Goal: Task Accomplishment & Management: Manage account settings

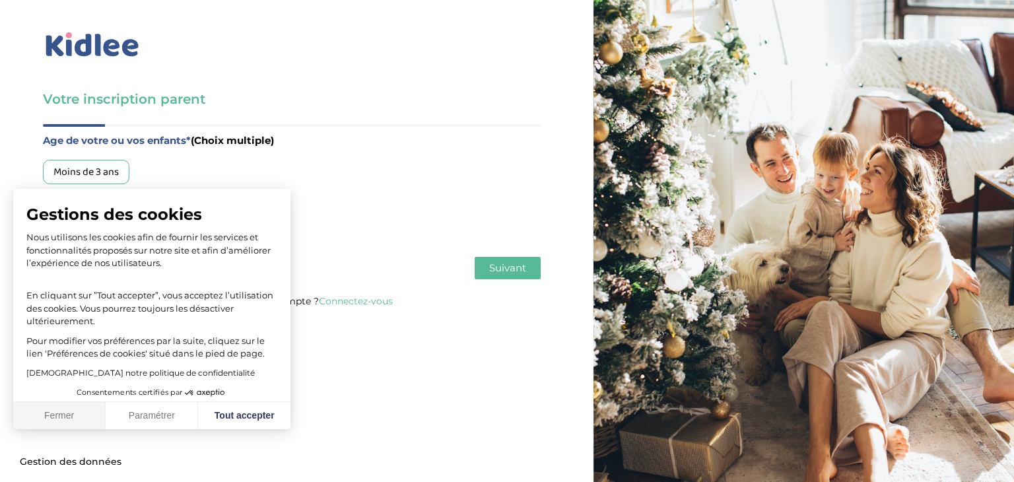
click at [60, 412] on button "Fermer" at bounding box center [59, 416] width 92 height 28
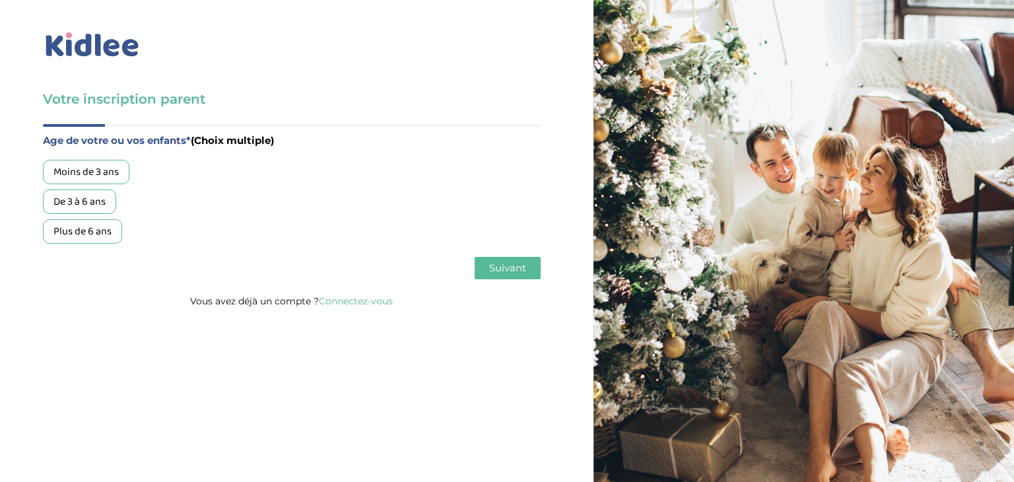
click at [90, 205] on div "De 3 à 6 ans" at bounding box center [79, 201] width 73 height 24
click at [522, 269] on span "Suivant" at bounding box center [507, 267] width 37 height 13
click at [86, 168] on div "Garde régulière" at bounding box center [88, 172] width 91 height 24
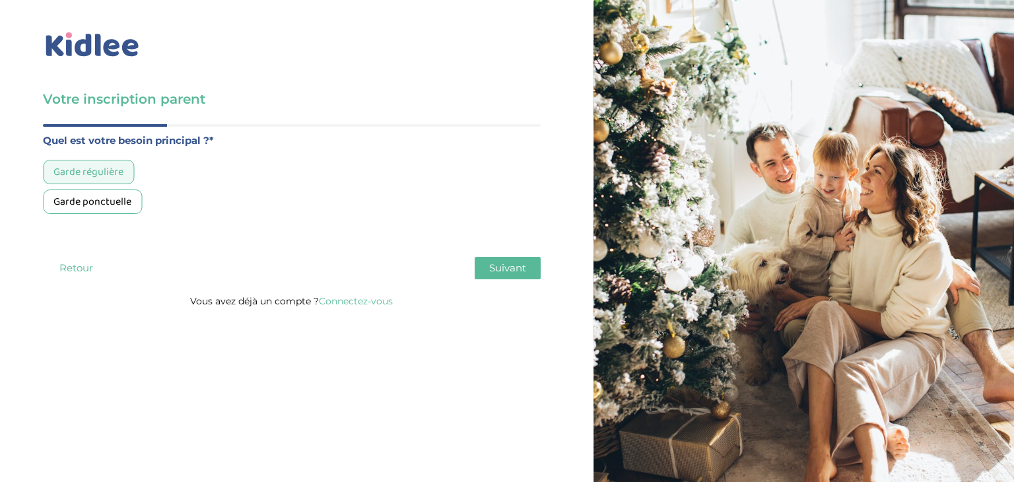
click at [346, 302] on link "Connectez-vous" at bounding box center [356, 301] width 74 height 12
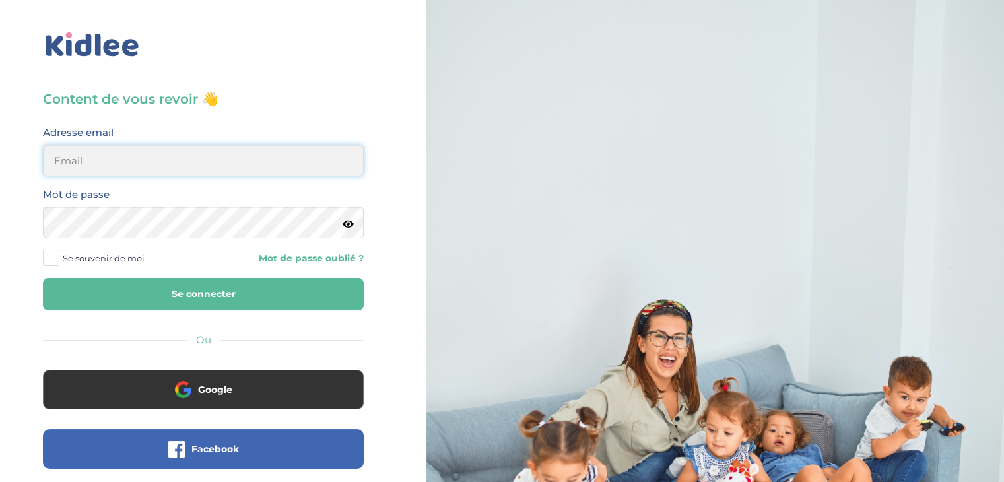
click at [135, 162] on input "email" at bounding box center [203, 161] width 321 height 32
click at [110, 165] on input "email" at bounding box center [203, 161] width 321 height 32
type input "romainbourdaisdesign@gmail.com"
click at [354, 224] on div "Mot de passe" at bounding box center [203, 212] width 321 height 52
click at [352, 225] on icon at bounding box center [347, 224] width 11 height 10
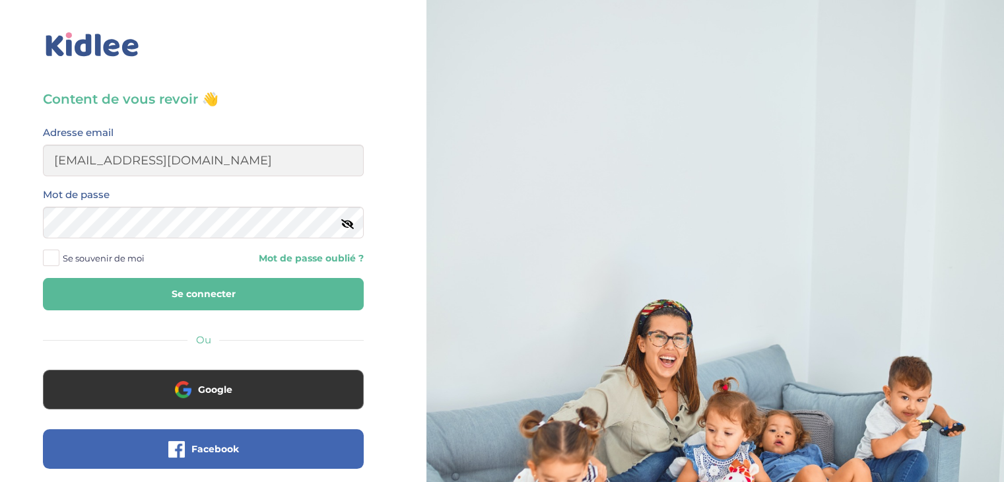
click at [119, 257] on span "Se souvenir de moi" at bounding box center [104, 257] width 82 height 17
click at [0, 0] on input "Se souvenir de moi" at bounding box center [0, 0] width 0 height 0
click at [177, 295] on button "Se connecter" at bounding box center [203, 294] width 321 height 32
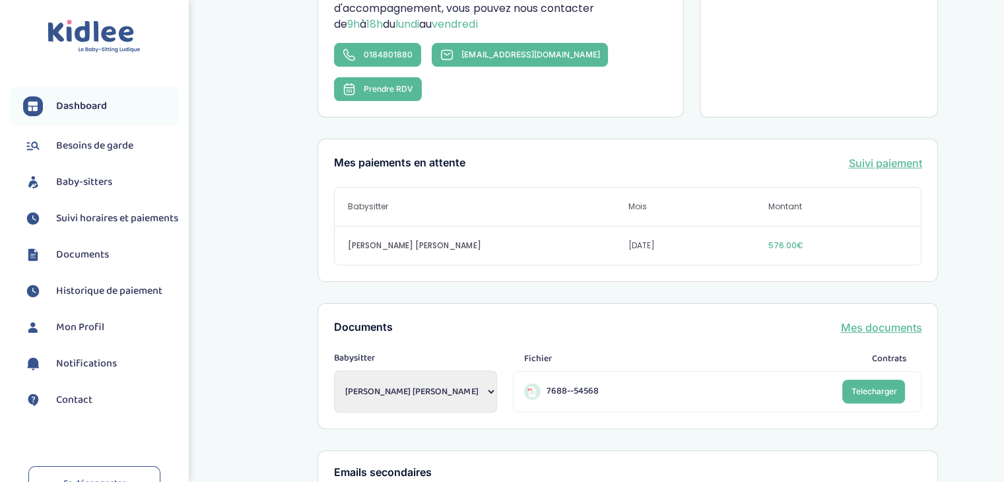
scroll to position [330, 0]
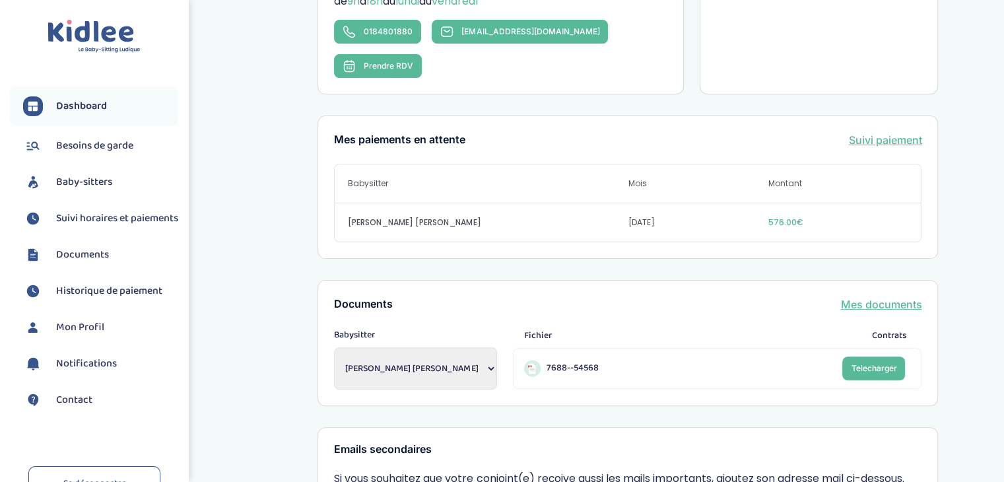
click at [858, 296] on link "Mes documents" at bounding box center [880, 304] width 81 height 16
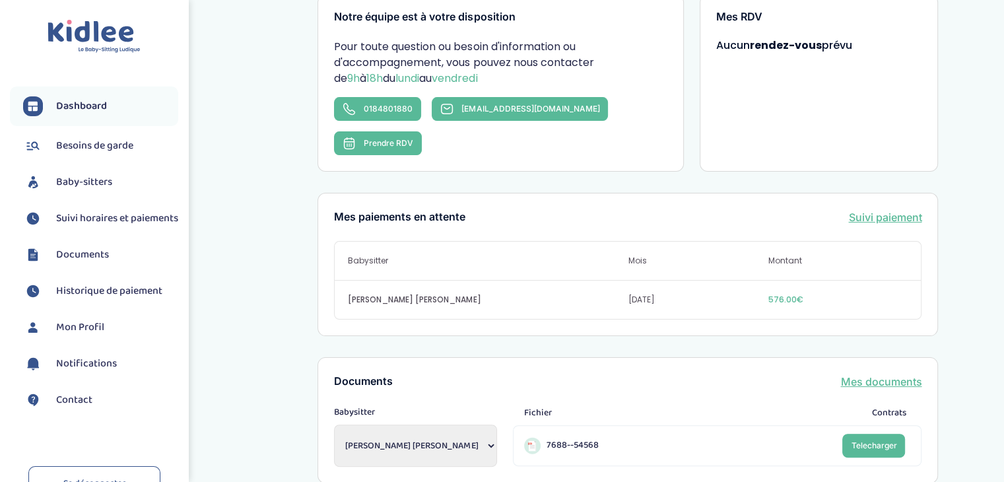
scroll to position [0, 0]
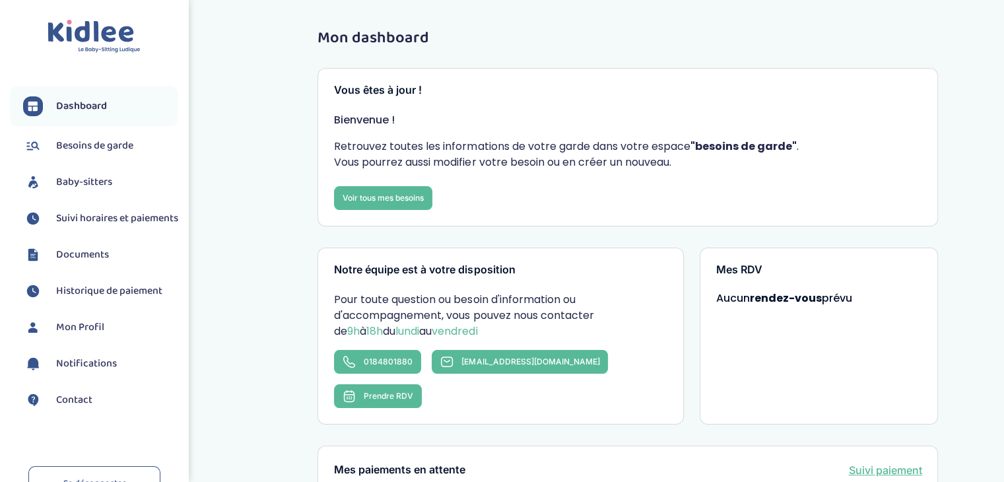
click at [96, 226] on span "Suivi horaires et paiements" at bounding box center [117, 218] width 122 height 16
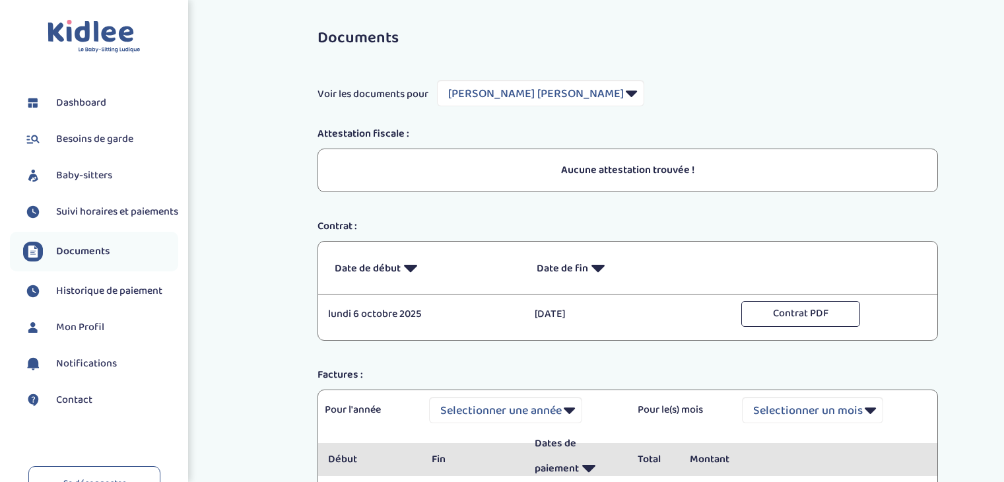
select select "24105"
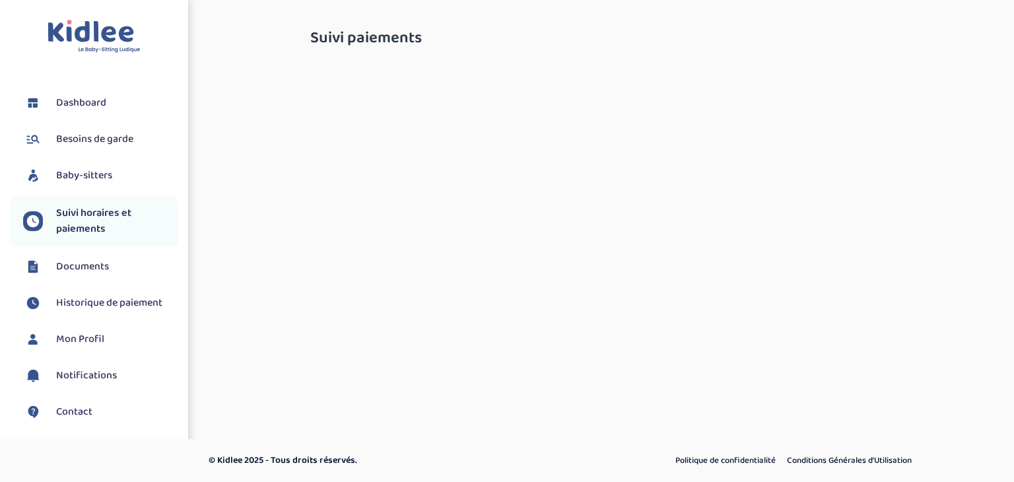
select select "octobre 2025"
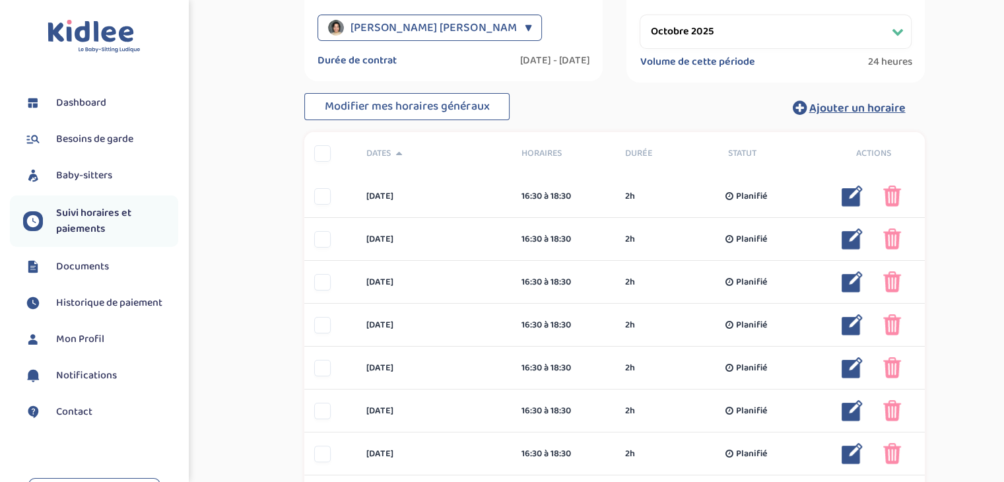
scroll to position [264, 0]
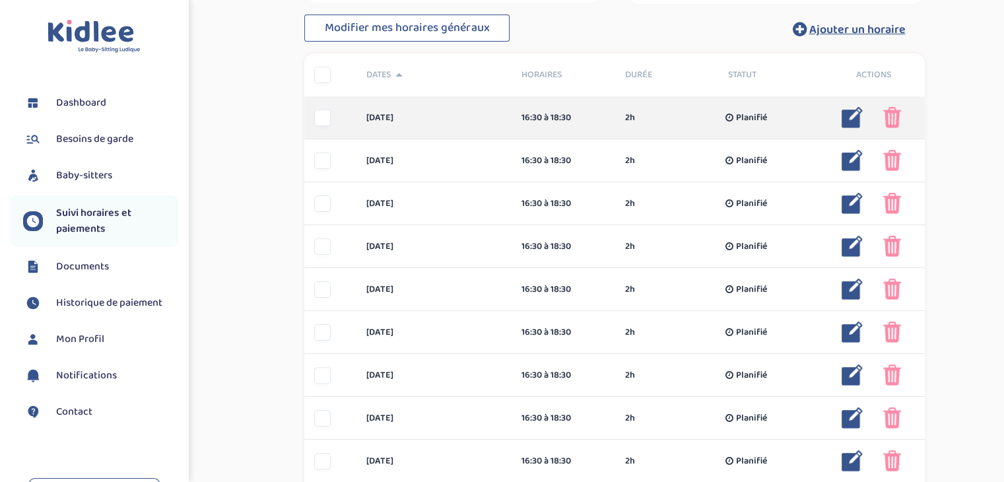
click at [855, 113] on img at bounding box center [851, 117] width 21 height 21
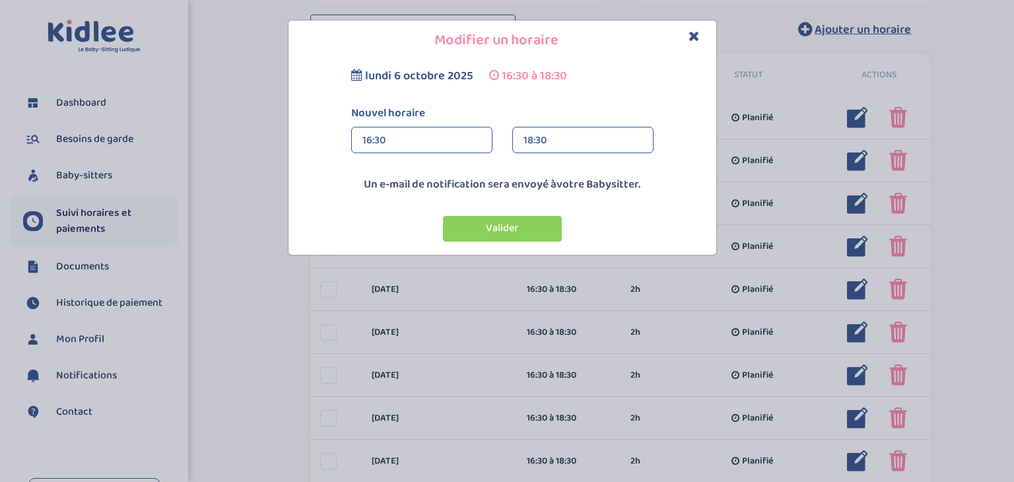
click at [598, 127] on div "18:30" at bounding box center [582, 140] width 119 height 26
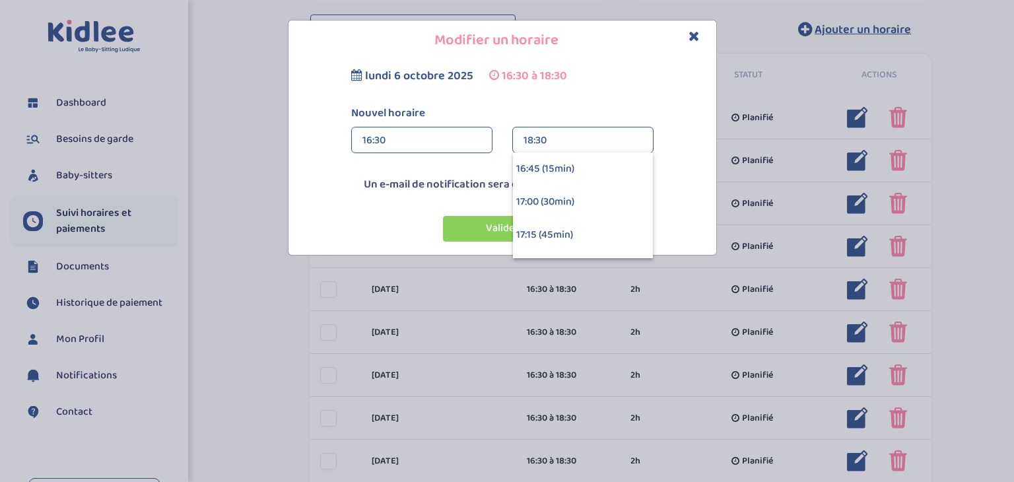
click at [643, 108] on label "Nouvel horaire" at bounding box center [502, 113] width 322 height 17
click at [698, 116] on div "[DATE] 16:30 à 18:30 Nouvel horaire 16:30 16:30 00:00 00:15 00:30 00:45 01:00 0…" at bounding box center [502, 115] width 421 height 96
click at [696, 36] on icon "Close" at bounding box center [693, 36] width 11 height 14
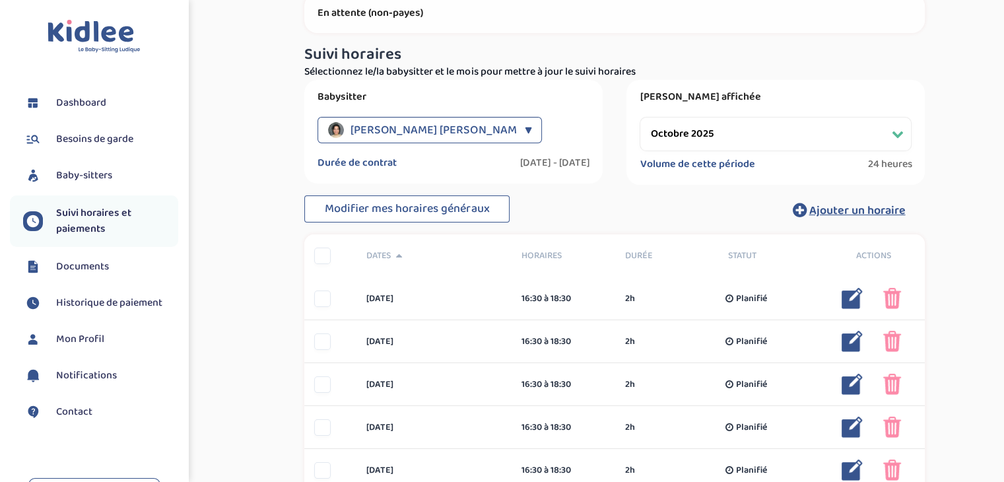
scroll to position [0, 0]
